Goal: Task Accomplishment & Management: Use online tool/utility

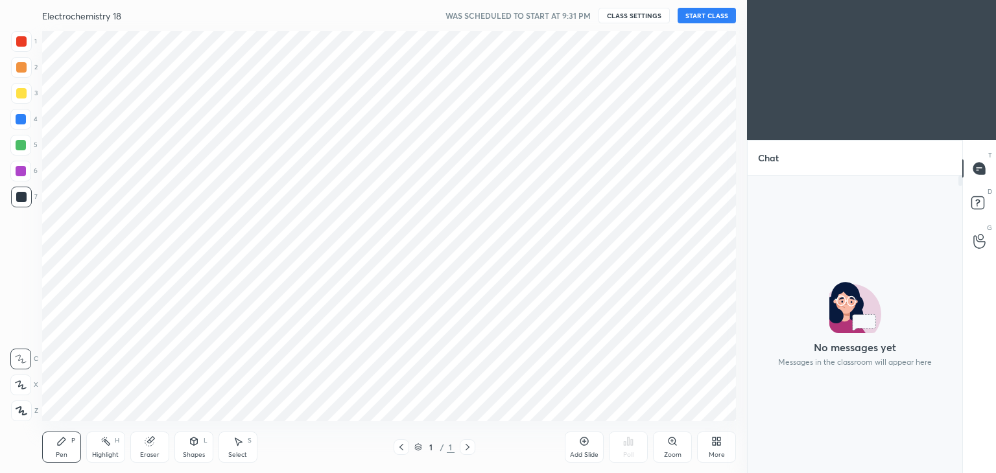
scroll to position [64429, 64125]
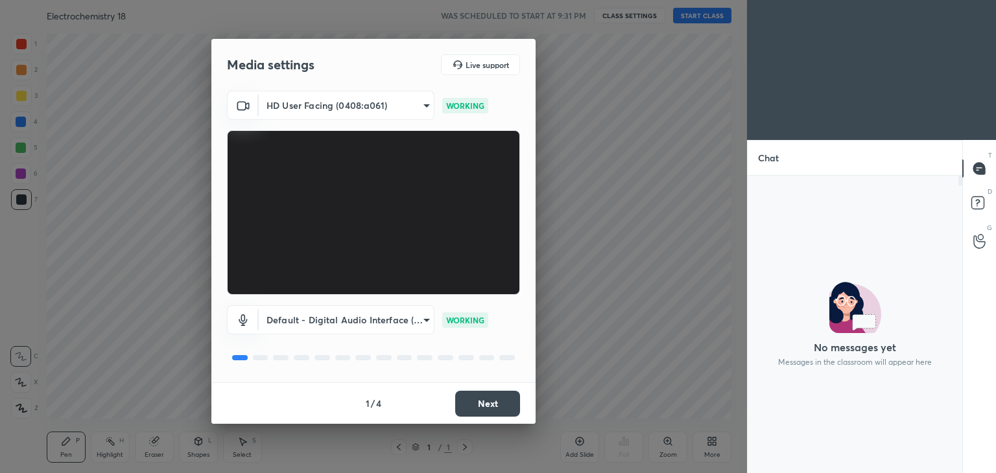
click at [495, 402] on button "Next" at bounding box center [487, 404] width 65 height 26
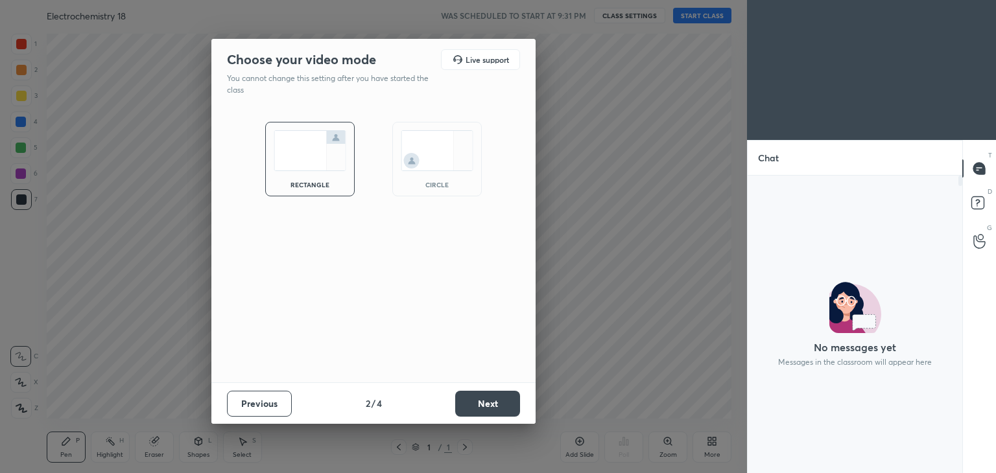
click at [495, 402] on button "Next" at bounding box center [487, 404] width 65 height 26
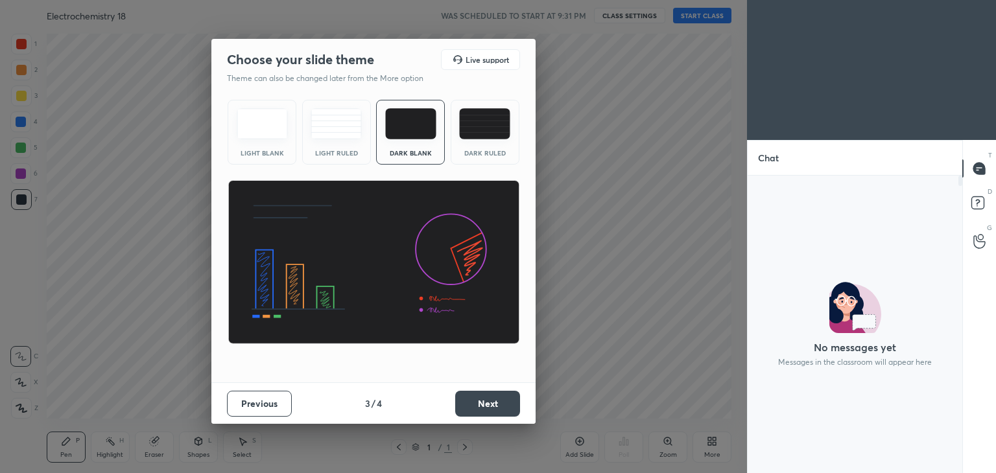
click at [495, 402] on button "Next" at bounding box center [487, 404] width 65 height 26
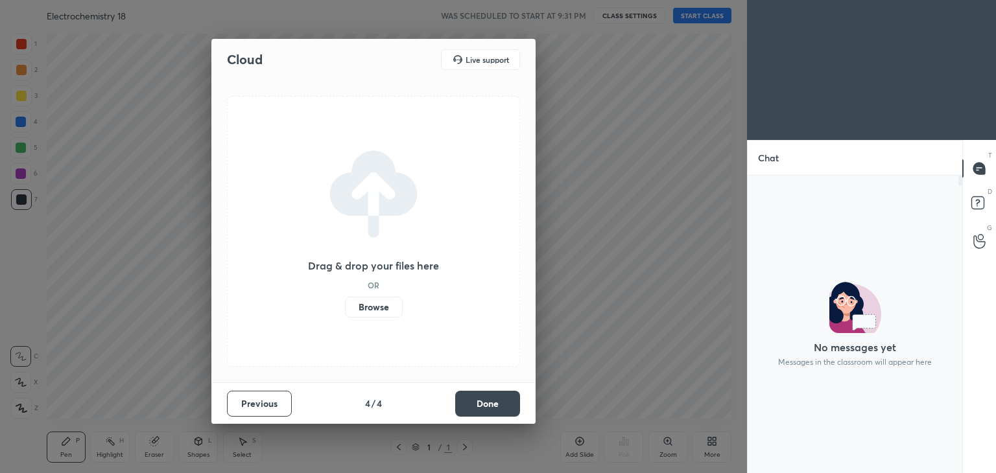
click at [495, 402] on button "Done" at bounding box center [487, 404] width 65 height 26
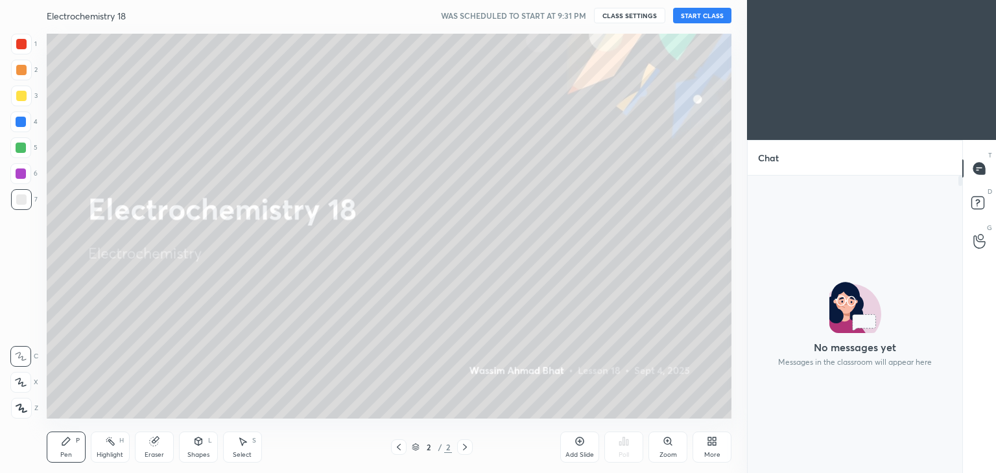
click at [703, 14] on button "START CLASS" at bounding box center [702, 16] width 58 height 16
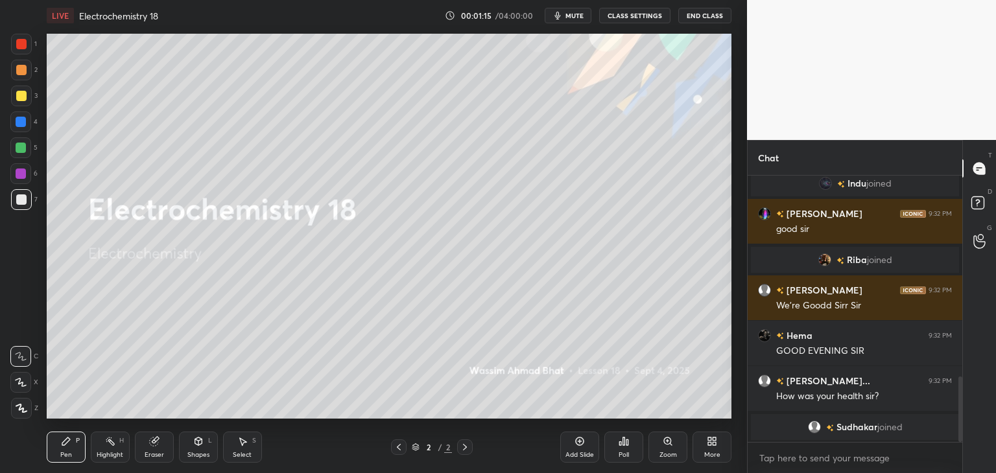
scroll to position [836, 0]
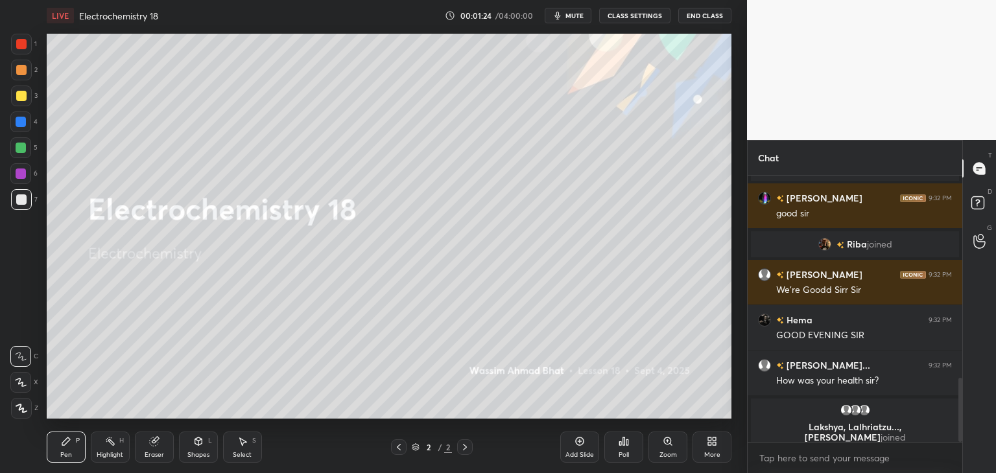
click at [615, 449] on div "Poll" at bounding box center [623, 447] width 39 height 31
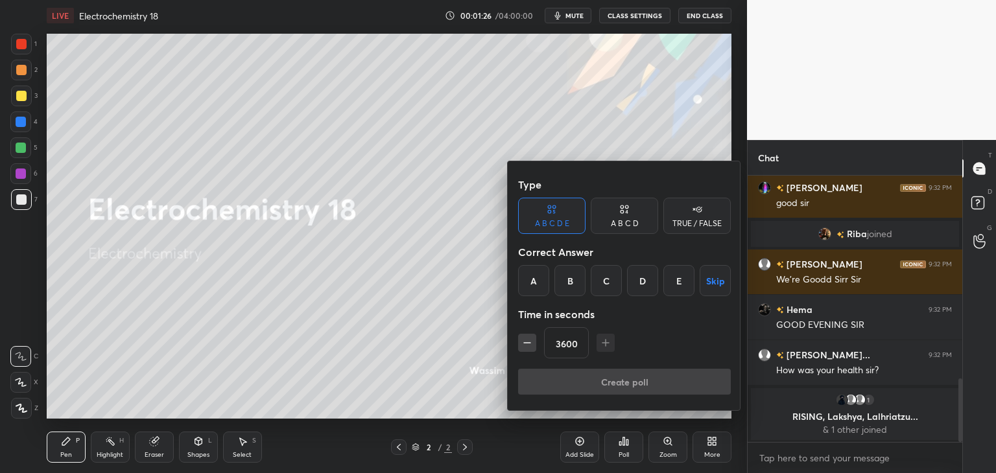
click at [528, 285] on div "A" at bounding box center [533, 280] width 31 height 31
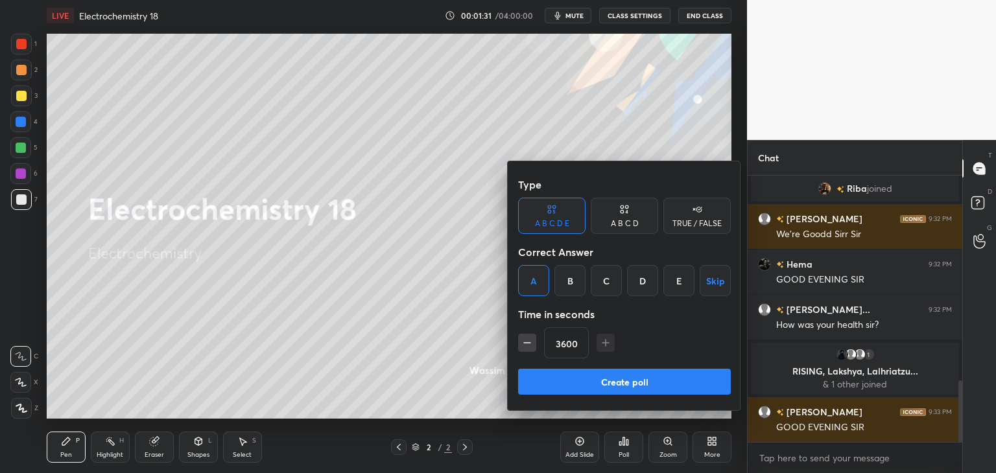
scroll to position [887, 0]
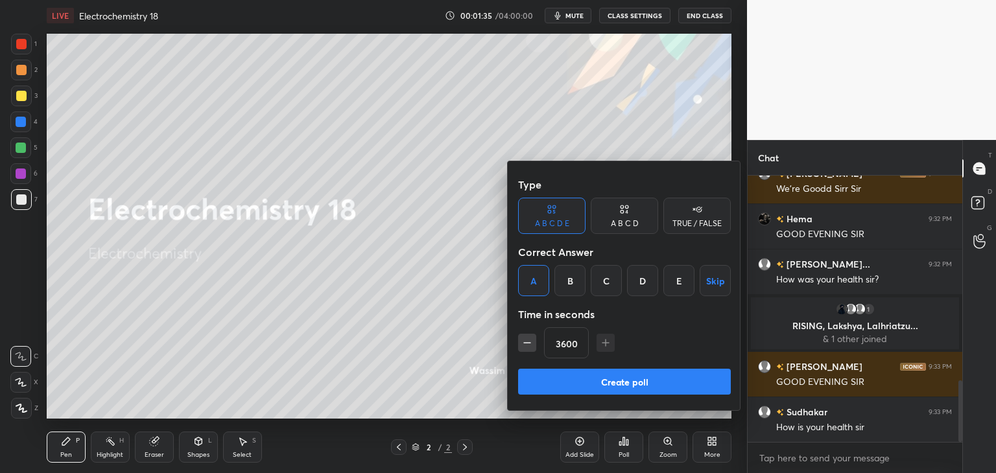
click at [625, 386] on button "Create poll" at bounding box center [624, 382] width 213 height 26
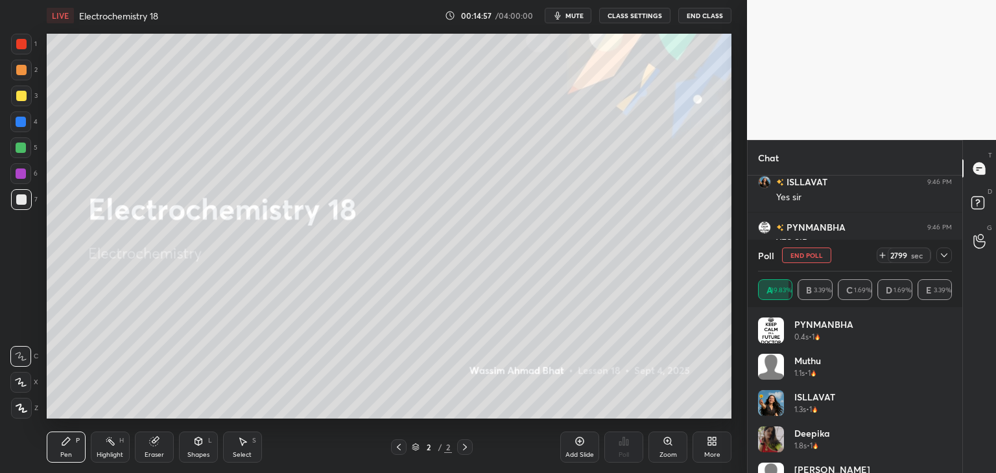
scroll to position [5183, 0]
click at [21, 412] on icon at bounding box center [21, 408] width 10 height 8
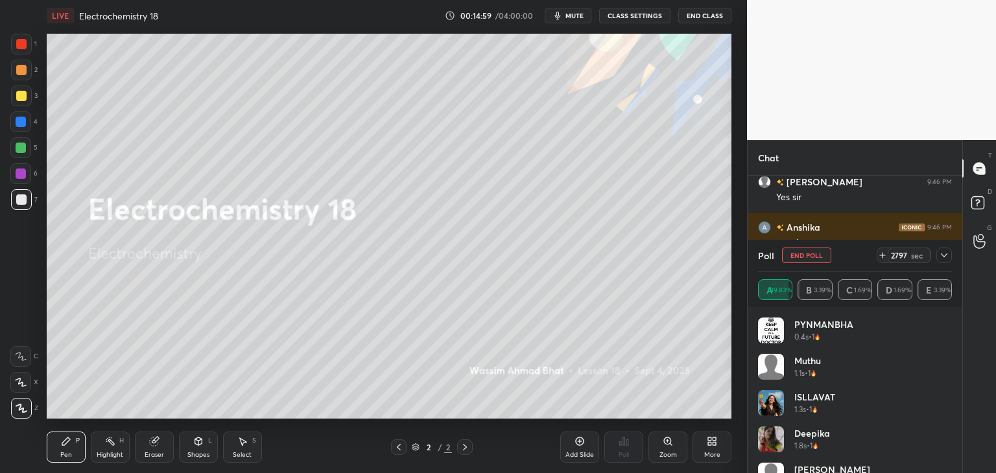
click at [21, 95] on div at bounding box center [21, 96] width 10 height 10
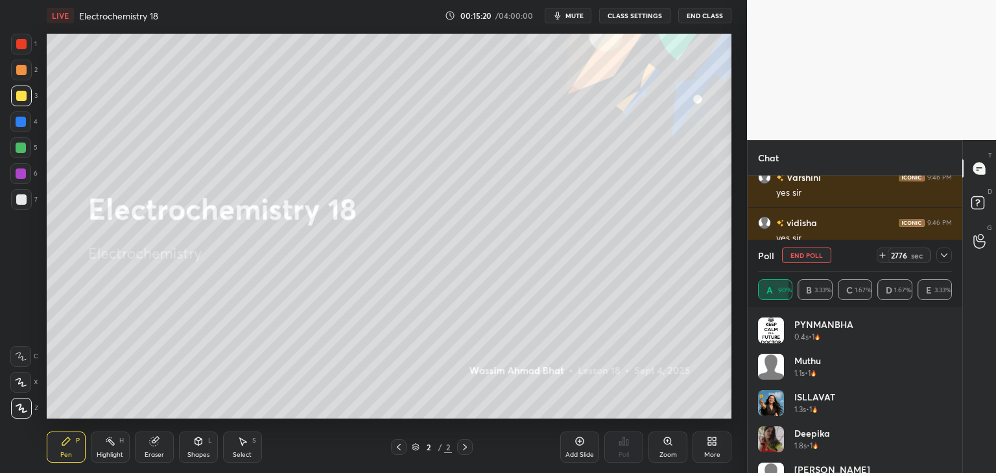
scroll to position [5380, 0]
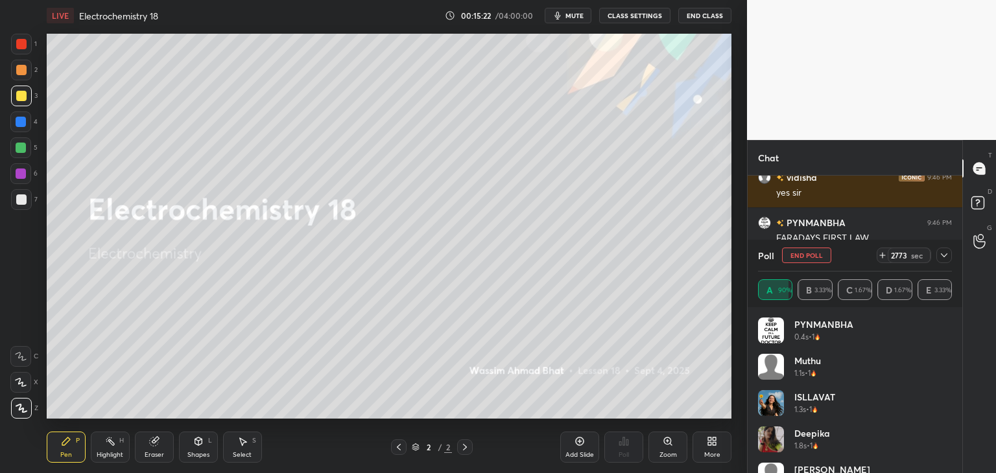
click at [804, 255] on button "End Poll" at bounding box center [806, 256] width 49 height 16
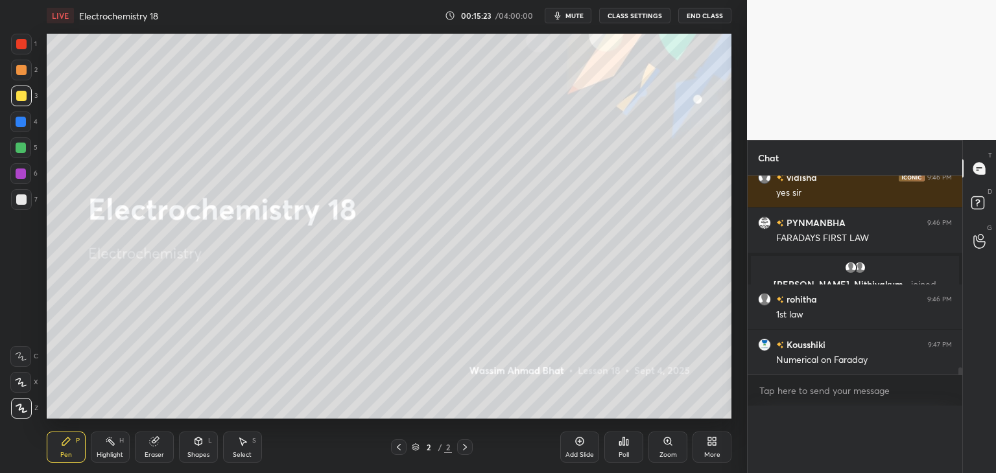
scroll to position [0, 4]
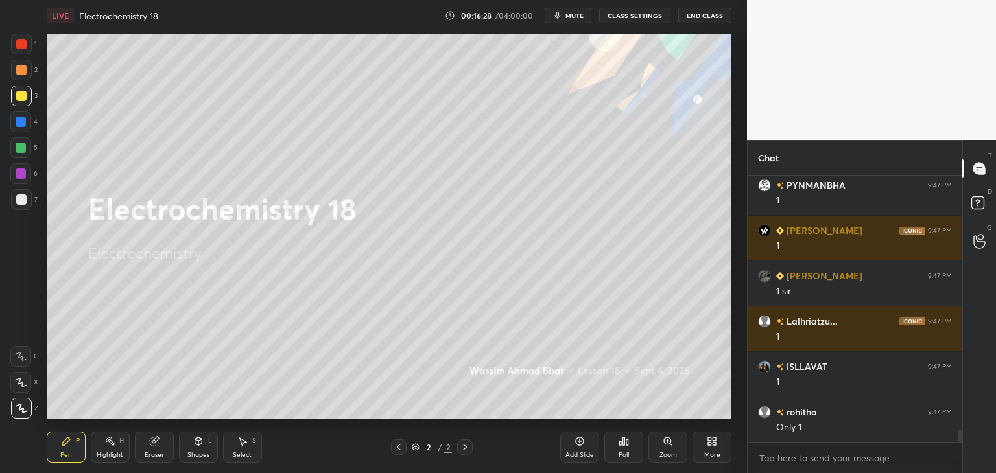
click at [576, 452] on div "Add Slide" at bounding box center [579, 455] width 29 height 6
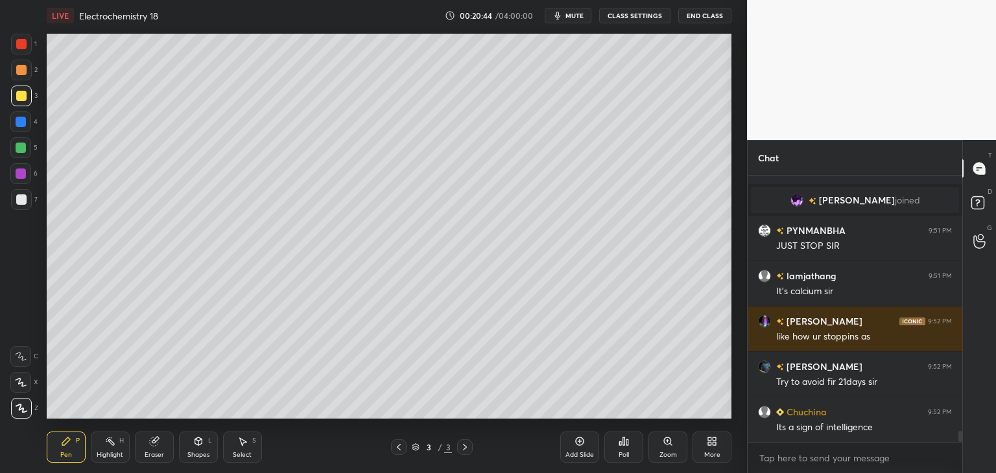
scroll to position [6404, 0]
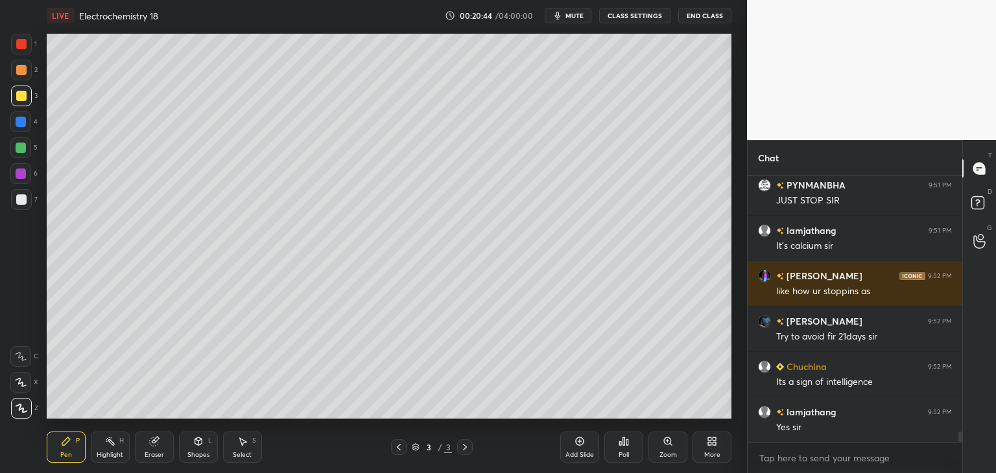
click at [23, 200] on div at bounding box center [21, 199] width 10 height 10
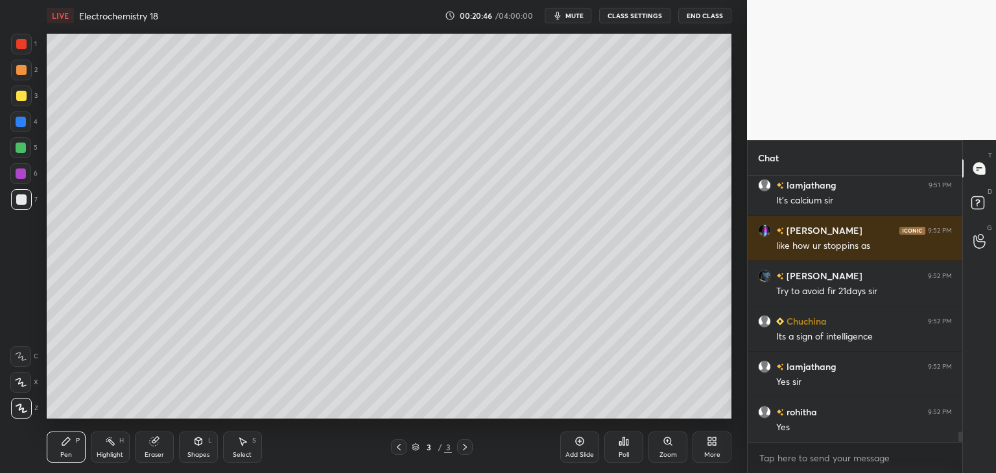
scroll to position [6495, 0]
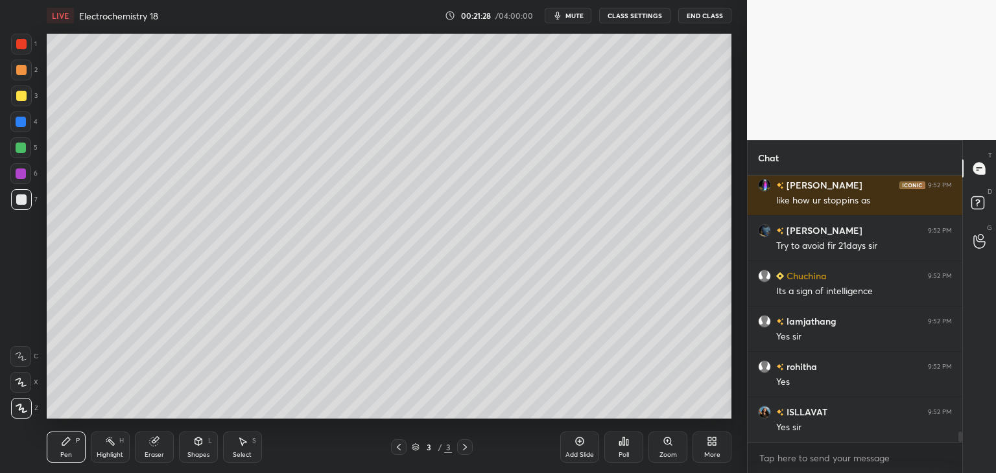
click at [20, 97] on div at bounding box center [21, 96] width 10 height 10
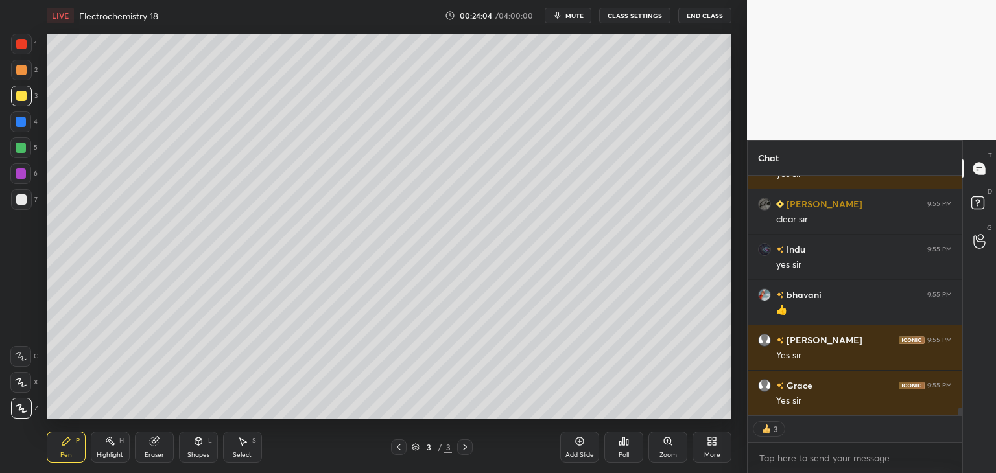
scroll to position [7096, 0]
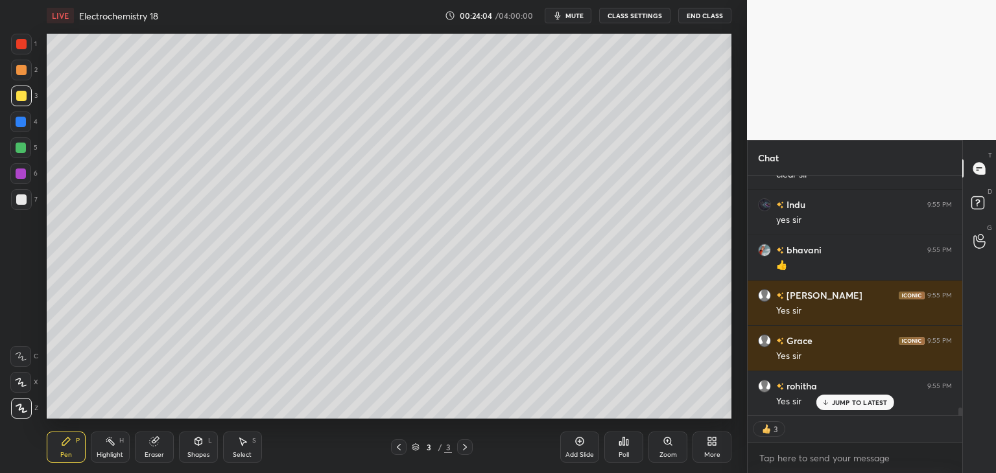
click at [579, 454] on div "Add Slide" at bounding box center [579, 455] width 29 height 6
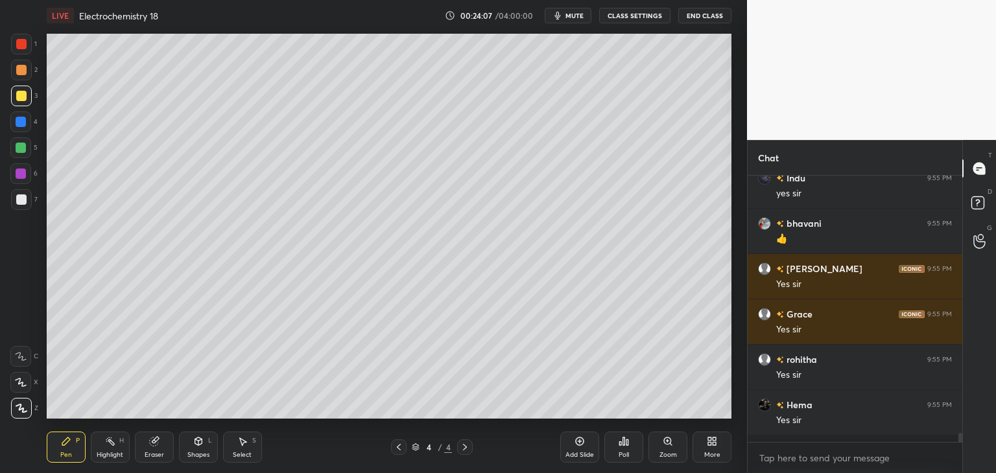
scroll to position [4, 4]
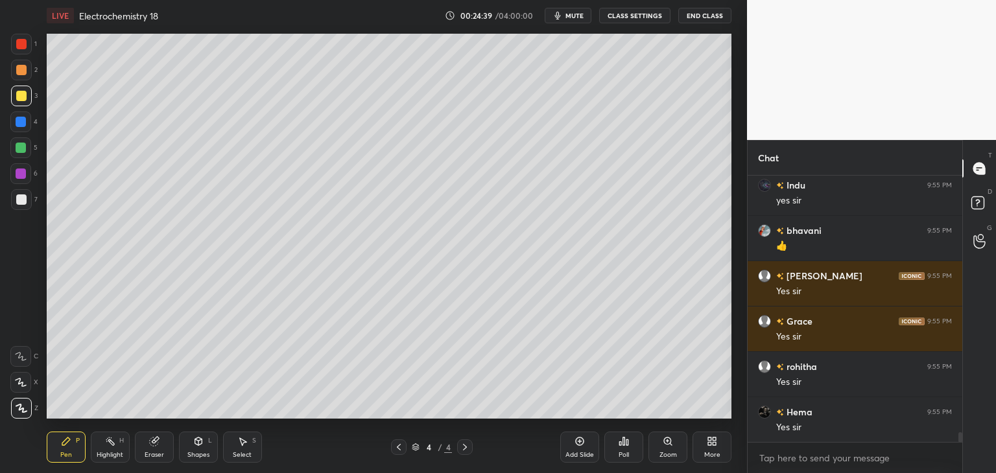
click at [583, 18] on span "mute" at bounding box center [574, 15] width 18 height 9
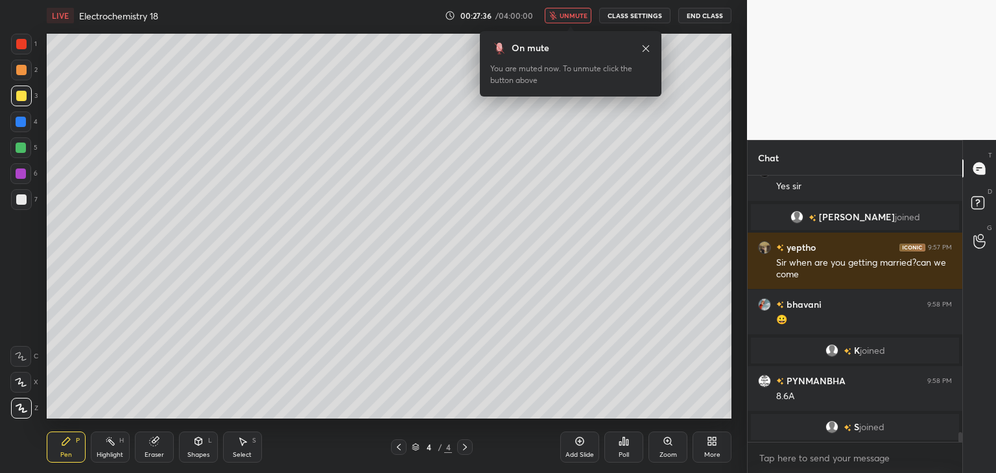
scroll to position [7183, 0]
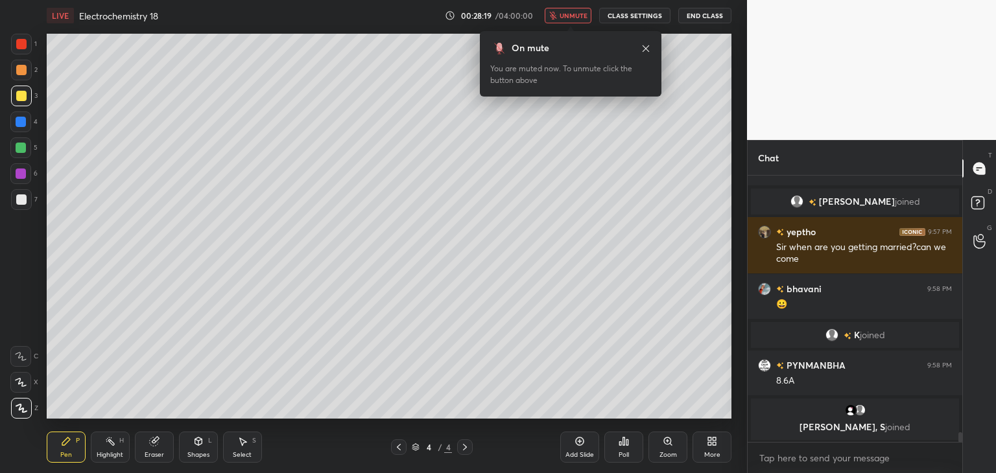
drag, startPoint x: 578, startPoint y: 18, endPoint x: 576, endPoint y: 24, distance: 7.0
click at [579, 17] on span "unmute" at bounding box center [573, 15] width 28 height 9
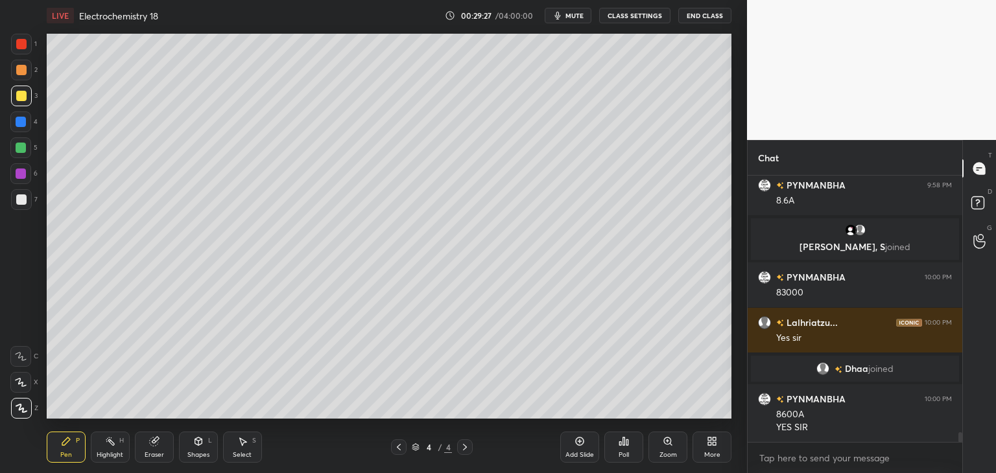
scroll to position [7332, 0]
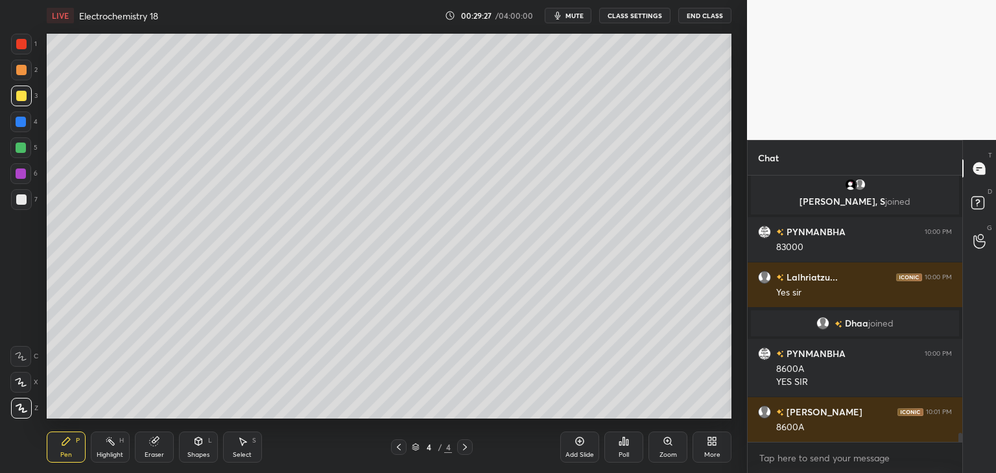
click at [23, 195] on div at bounding box center [21, 199] width 10 height 10
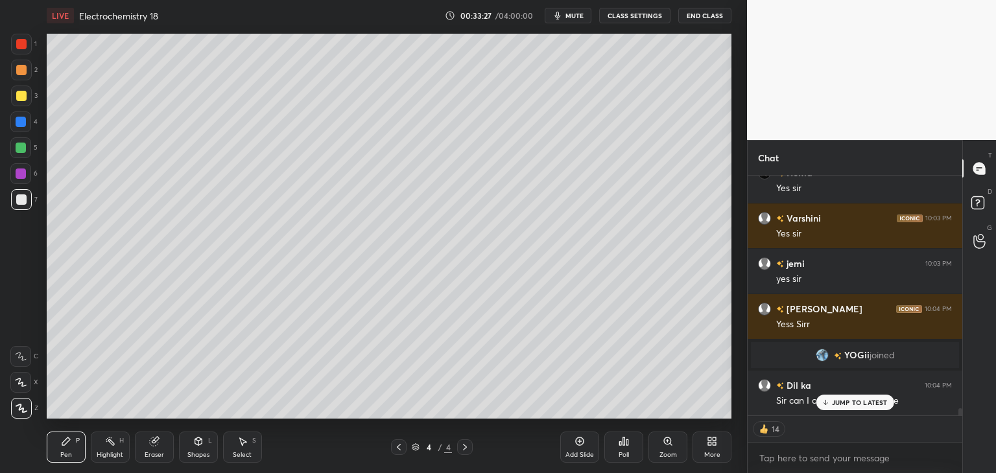
scroll to position [7996, 0]
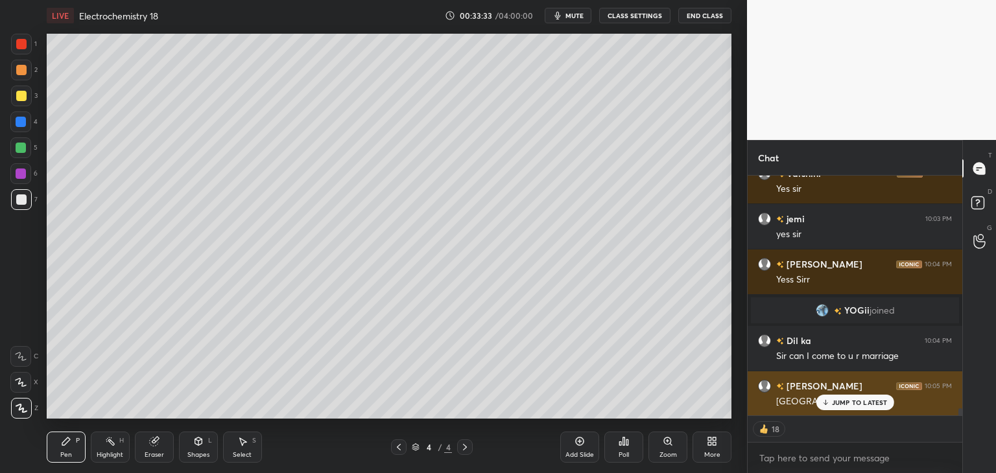
click at [861, 397] on div "JUMP TO LATEST" at bounding box center [854, 403] width 78 height 16
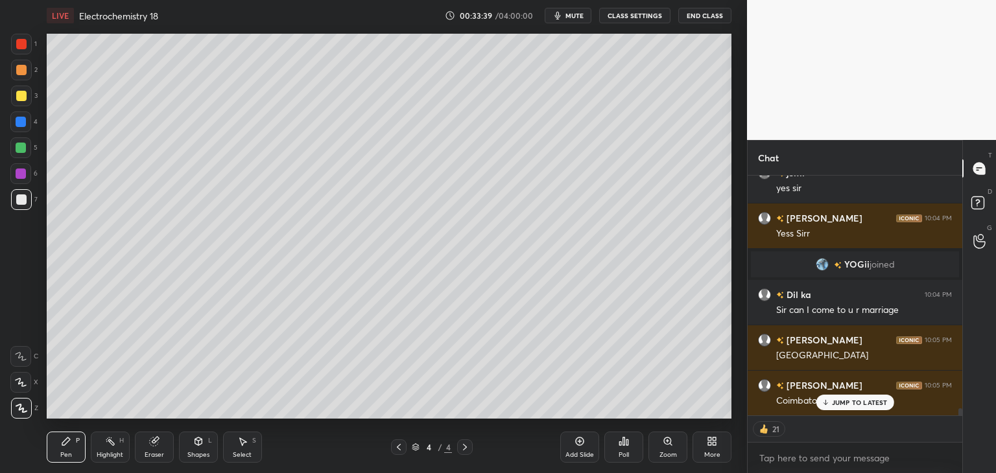
scroll to position [8087, 0]
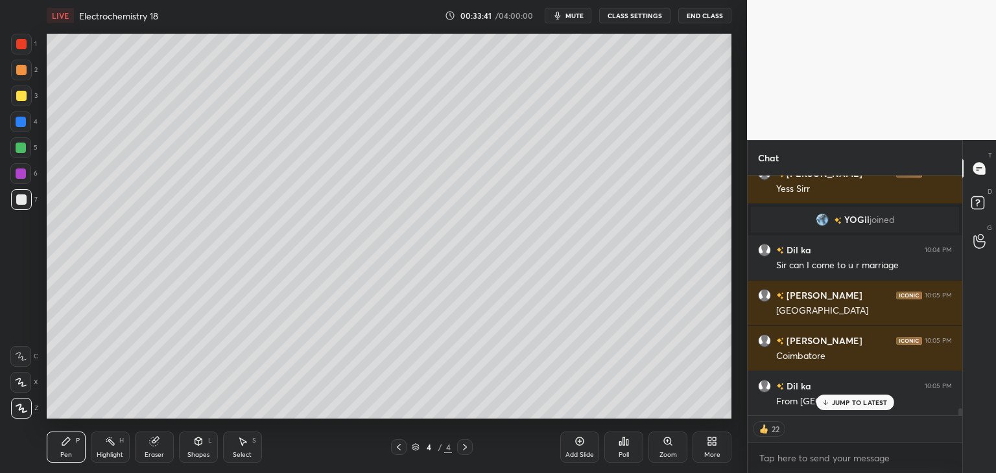
click at [841, 403] on p "JUMP TO LATEST" at bounding box center [860, 403] width 56 height 8
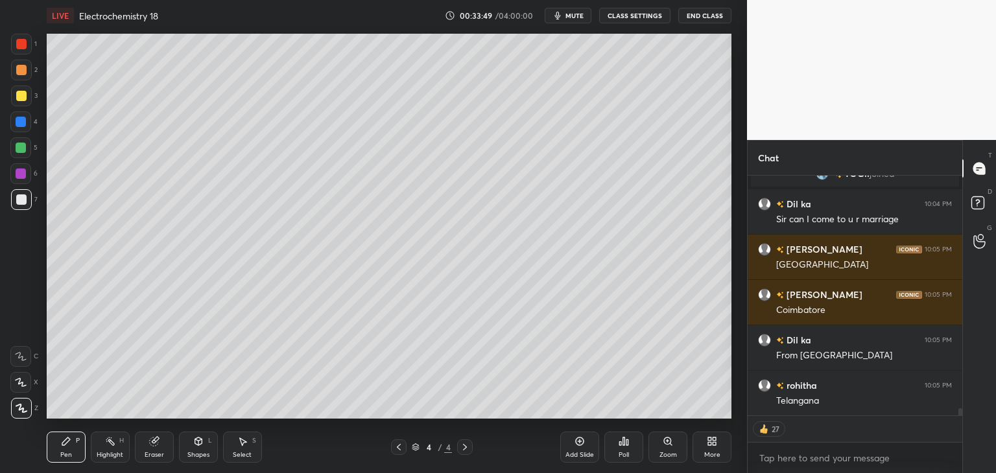
scroll to position [8146, 0]
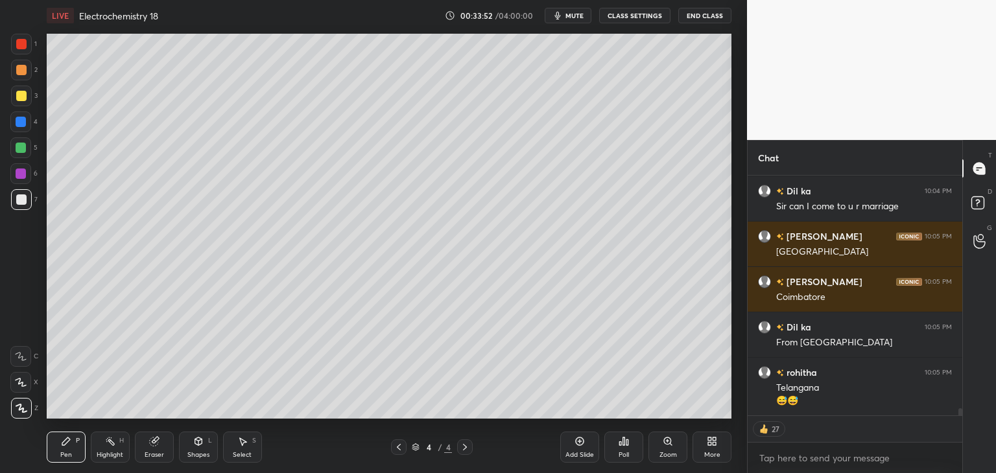
click at [576, 449] on div "Add Slide" at bounding box center [579, 447] width 39 height 31
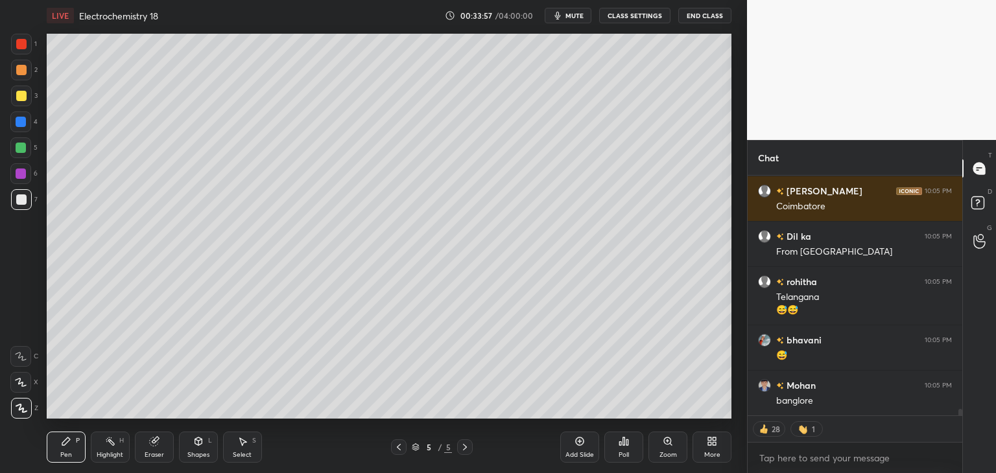
scroll to position [8281, 0]
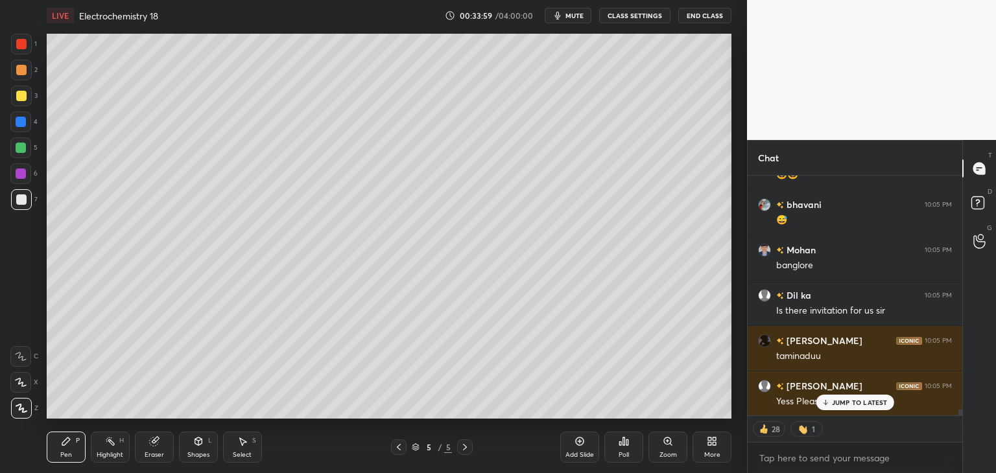
click at [863, 396] on div "JUMP TO LATEST" at bounding box center [854, 403] width 78 height 16
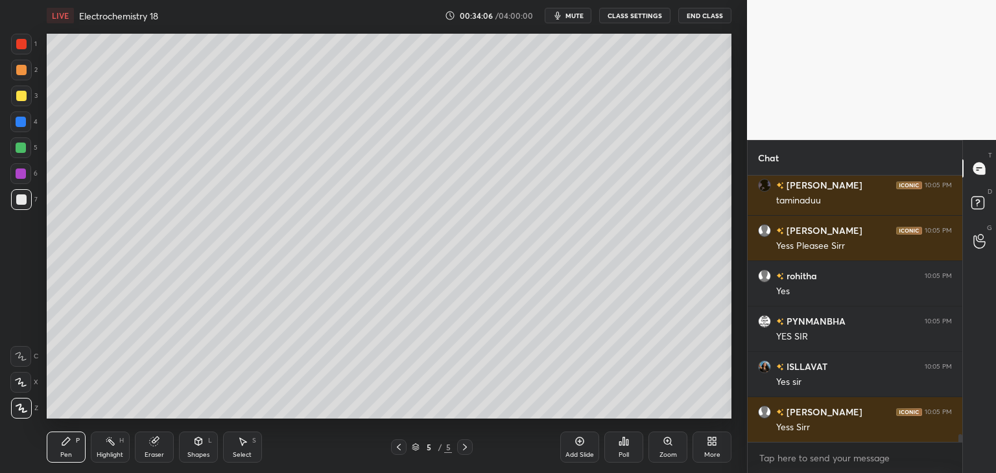
scroll to position [8573, 0]
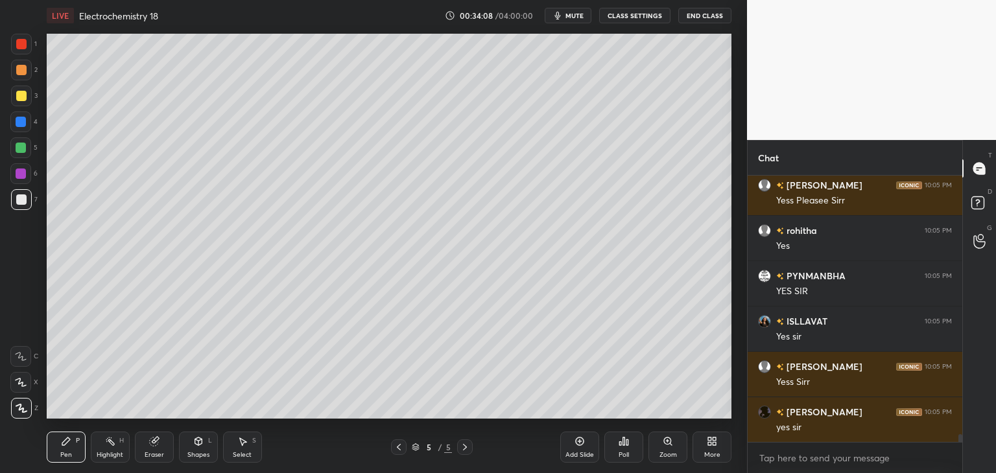
click at [24, 91] on div at bounding box center [21, 96] width 10 height 10
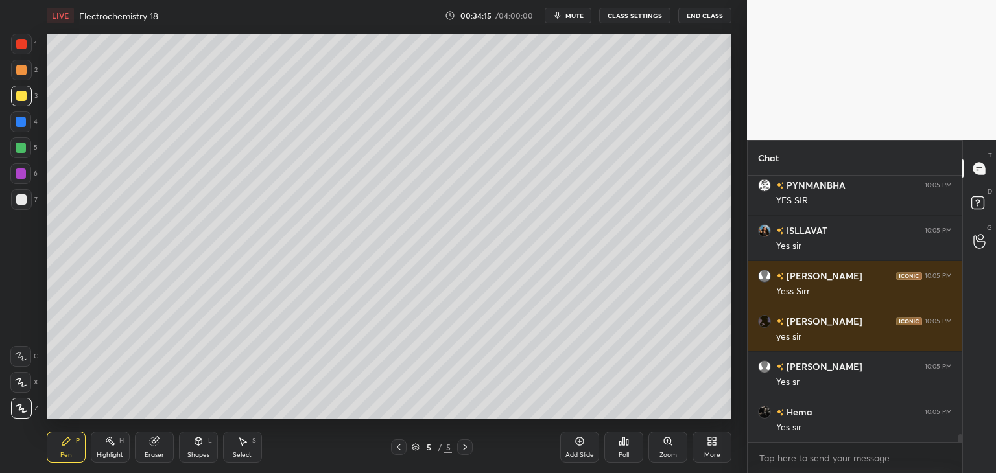
scroll to position [8709, 0]
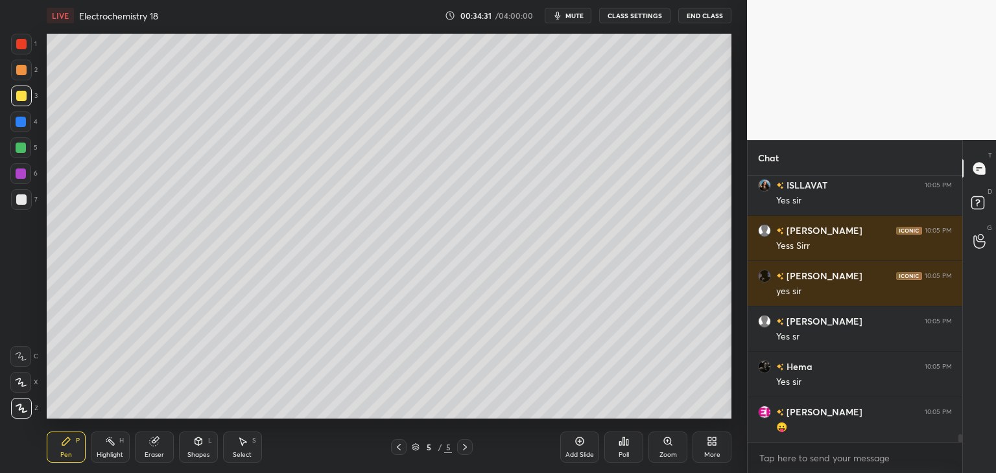
click at [198, 448] on div "Shapes L" at bounding box center [198, 447] width 39 height 31
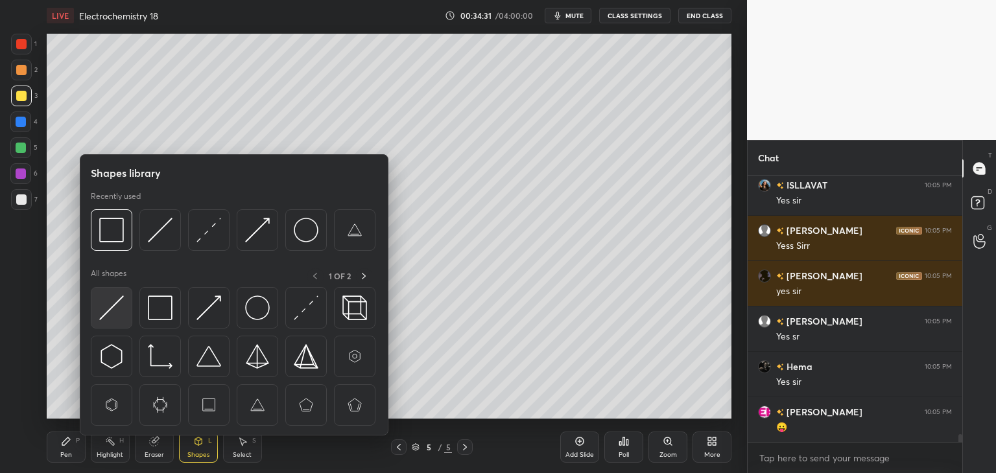
click at [107, 311] on img at bounding box center [111, 308] width 25 height 25
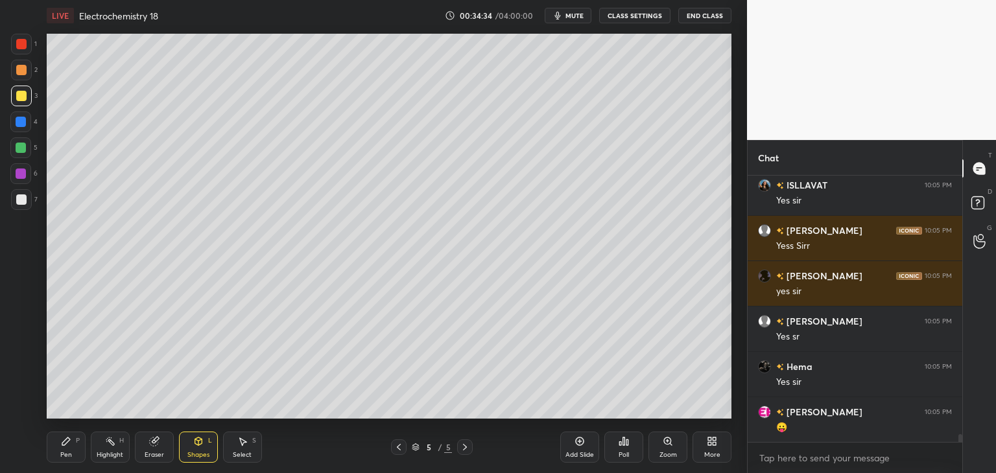
click at [65, 452] on div "Pen" at bounding box center [66, 455] width 12 height 6
click at [21, 203] on div at bounding box center [21, 199] width 10 height 10
type textarea "x"
